Goal: Transaction & Acquisition: Purchase product/service

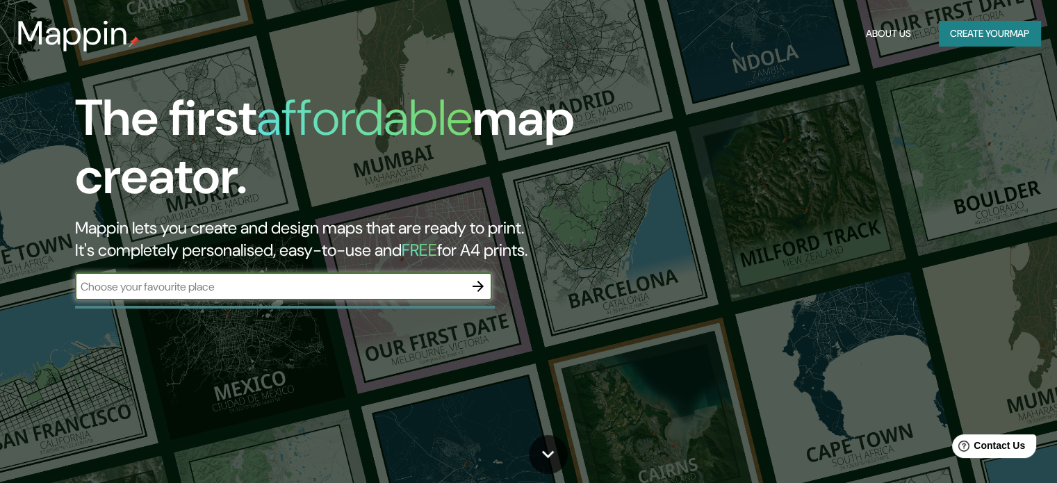
click at [377, 293] on input "text" at bounding box center [269, 287] width 389 height 16
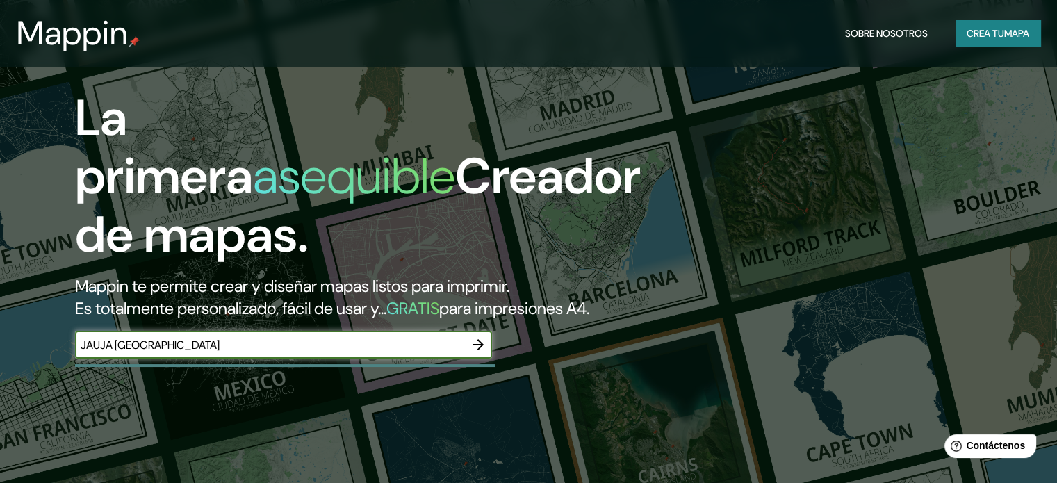
scroll to position [278, 0]
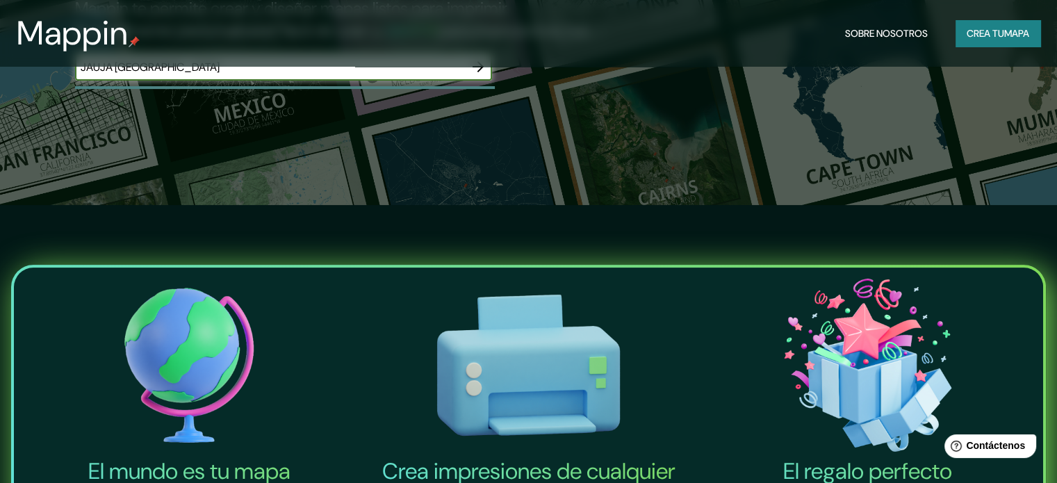
type input "JAUJA [GEOGRAPHIC_DATA]"
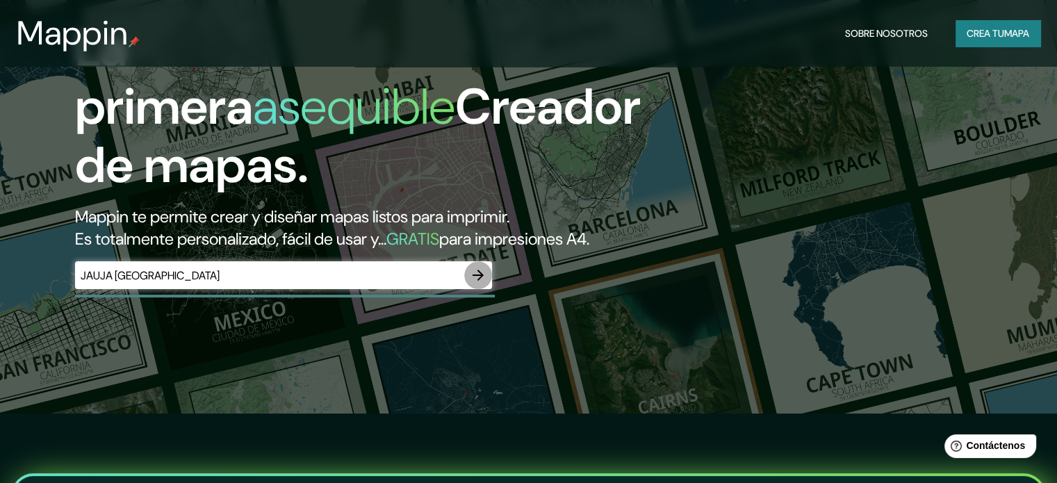
click at [481, 284] on icon "button" at bounding box center [478, 275] width 17 height 17
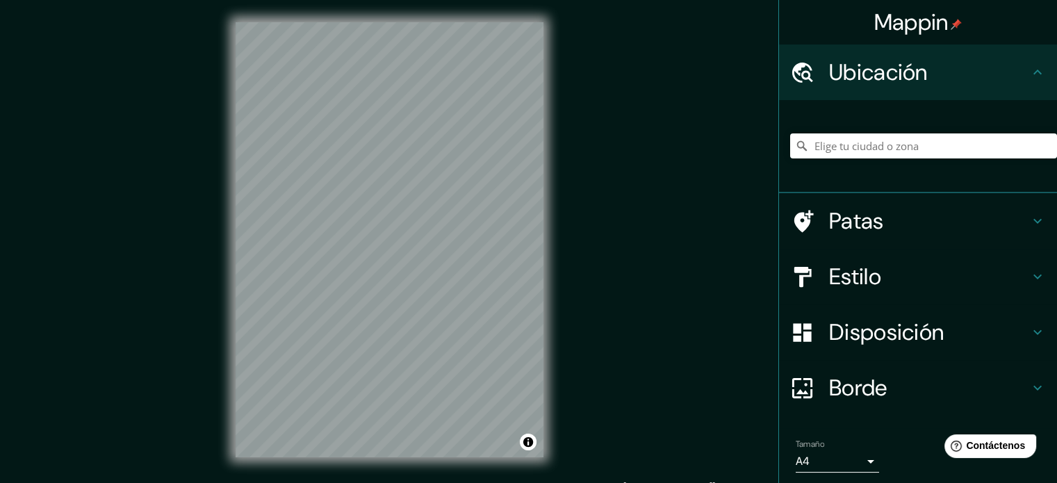
click at [839, 130] on div at bounding box center [923, 145] width 267 height 69
click at [839, 141] on input "Elige tu ciudad o zona" at bounding box center [923, 145] width 267 height 25
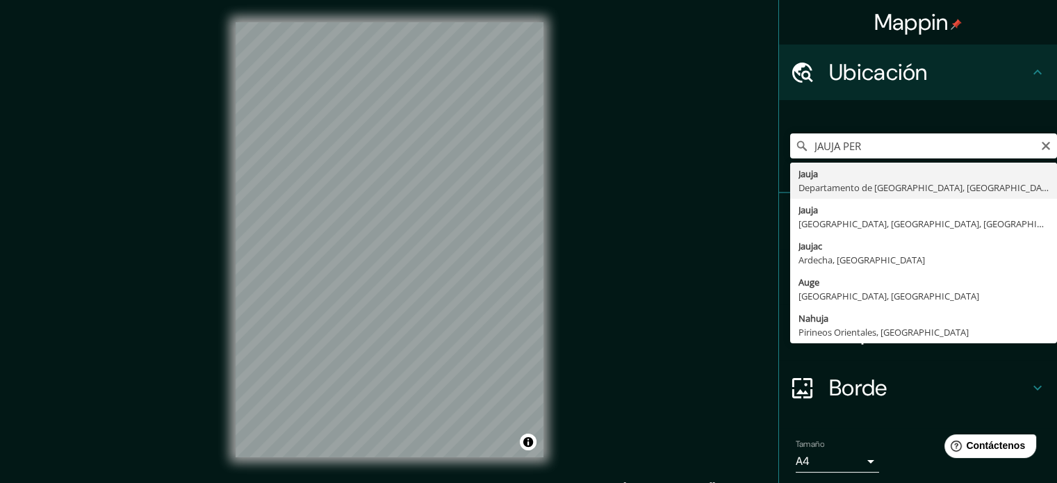
type input "[GEOGRAPHIC_DATA], [GEOGRAPHIC_DATA], [GEOGRAPHIC_DATA]"
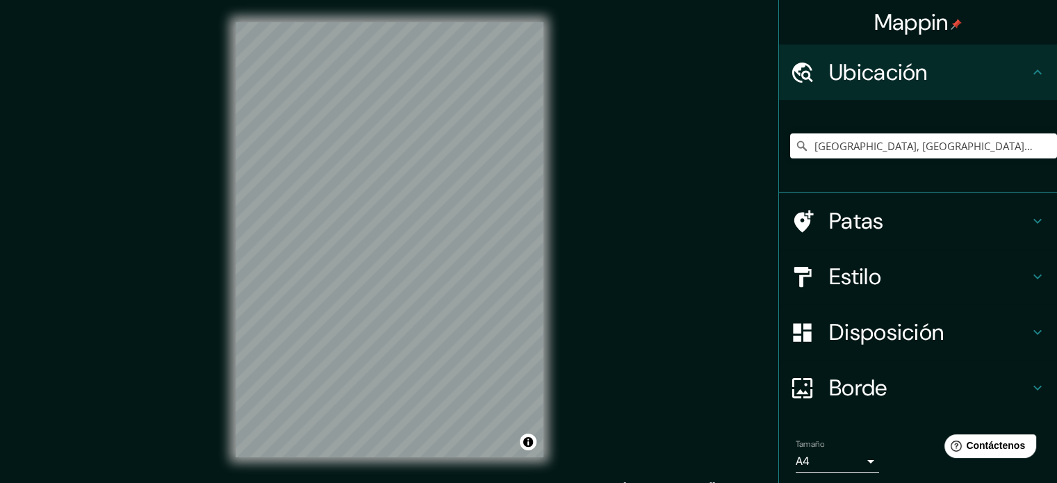
click at [876, 277] on h4 "Estilo" at bounding box center [929, 277] width 200 height 28
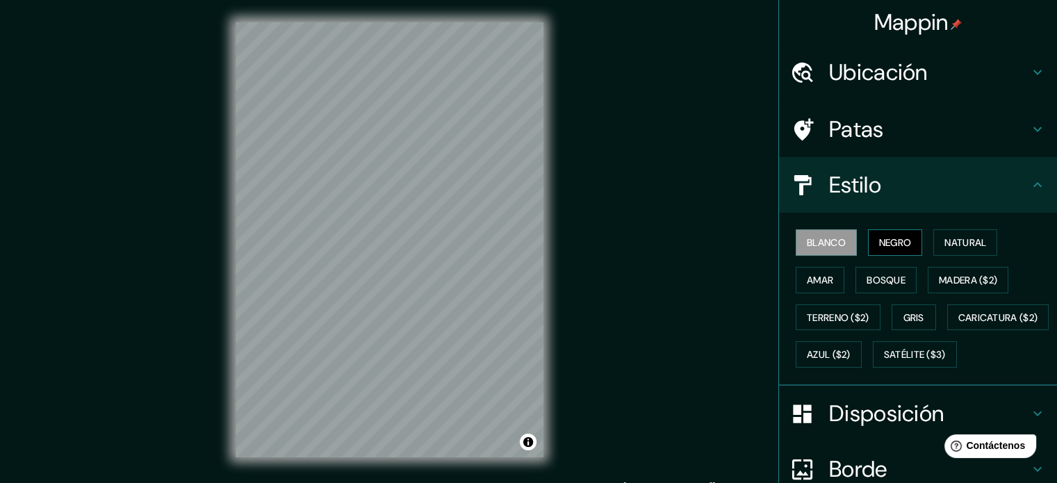
click at [887, 241] on font "Negro" at bounding box center [895, 242] width 33 height 13
click at [827, 238] on font "Blanco" at bounding box center [826, 242] width 39 height 13
click at [974, 250] on font "Natural" at bounding box center [965, 242] width 42 height 18
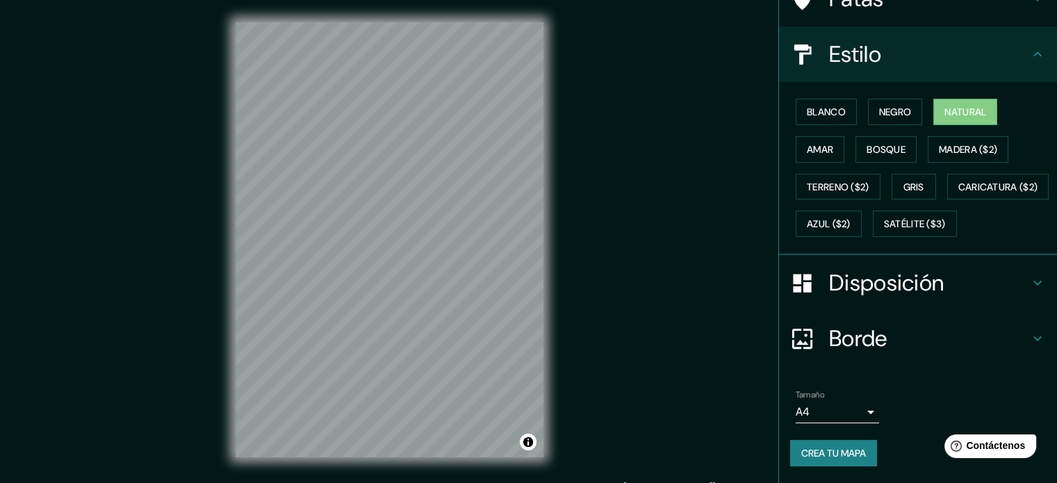
scroll to position [164, 0]
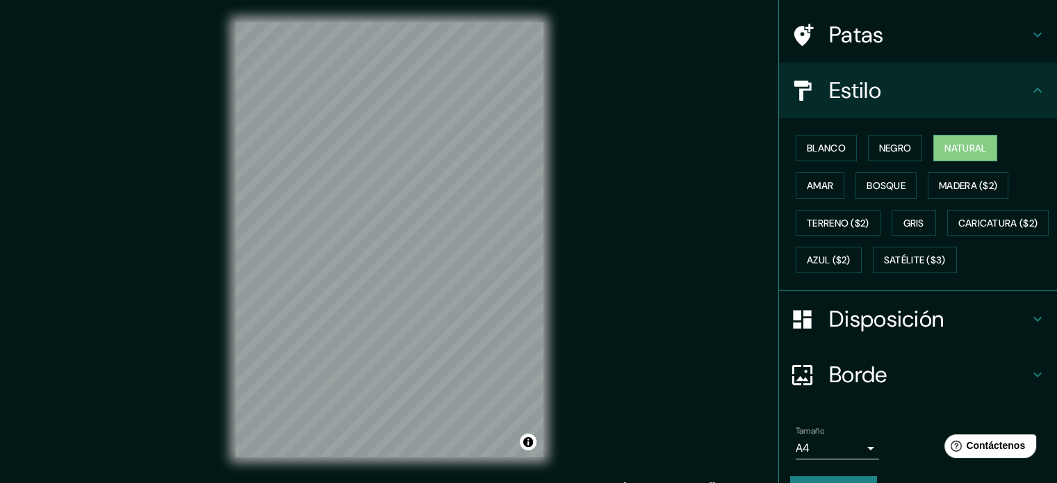
click at [959, 333] on h4 "Disposición" at bounding box center [929, 319] width 200 height 28
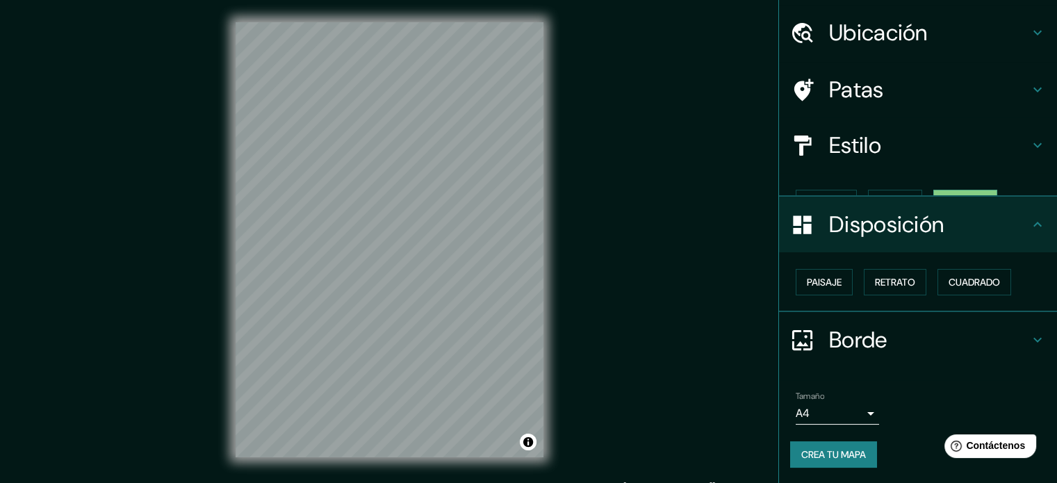
scroll to position [17, 0]
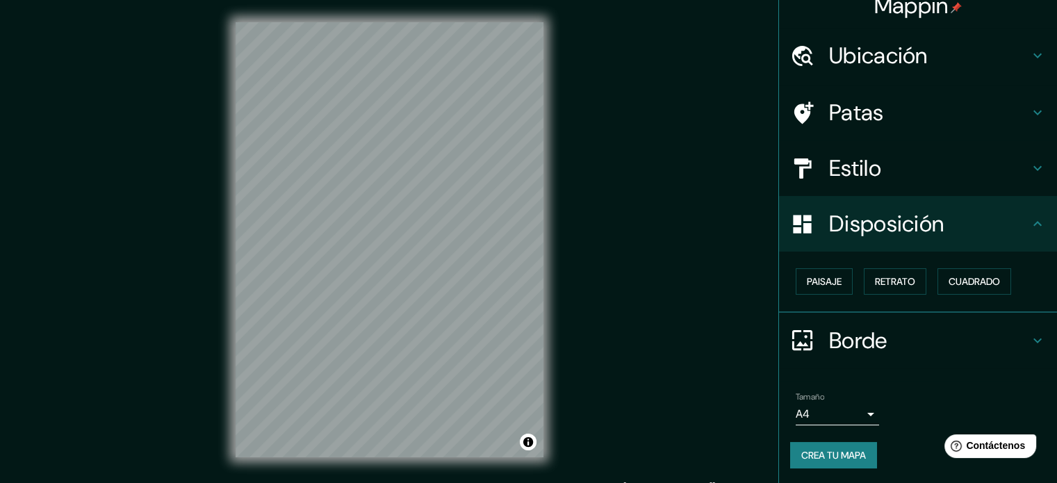
click at [996, 233] on h4 "Disposición" at bounding box center [929, 224] width 200 height 28
click at [903, 124] on h4 "Patas" at bounding box center [929, 113] width 200 height 28
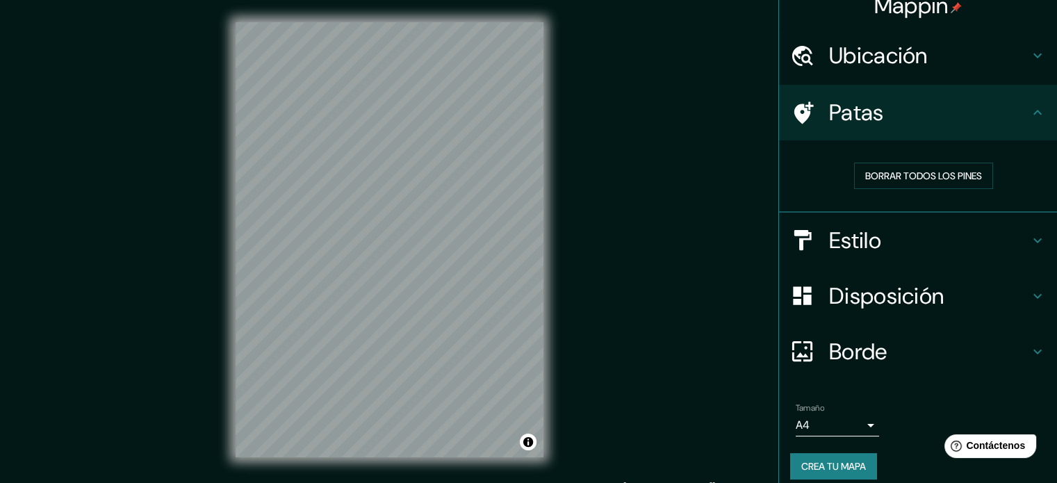
click at [903, 124] on h4 "Patas" at bounding box center [929, 113] width 200 height 28
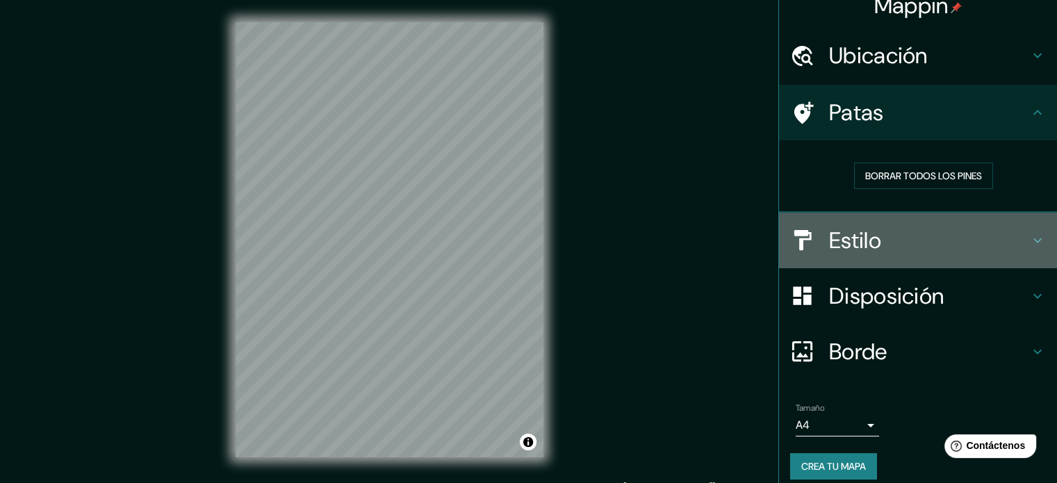
click at [855, 234] on font "Estilo" at bounding box center [855, 240] width 52 height 29
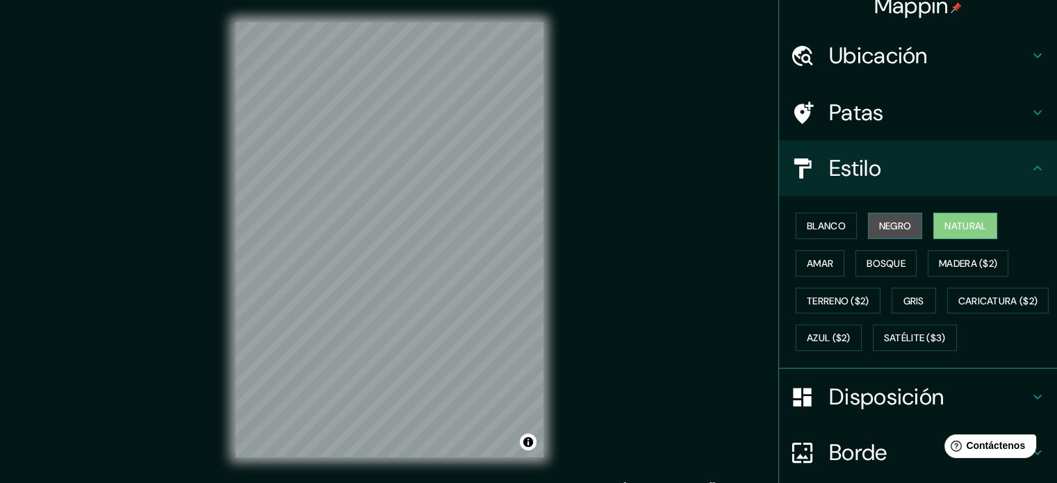
click at [890, 220] on font "Negro" at bounding box center [895, 226] width 33 height 13
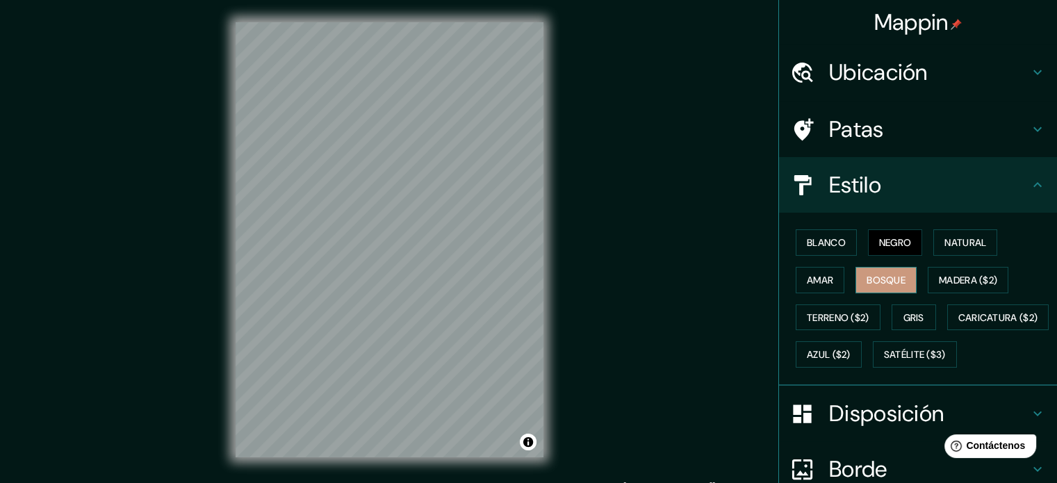
scroll to position [0, 0]
